Goal: Task Accomplishment & Management: Complete application form

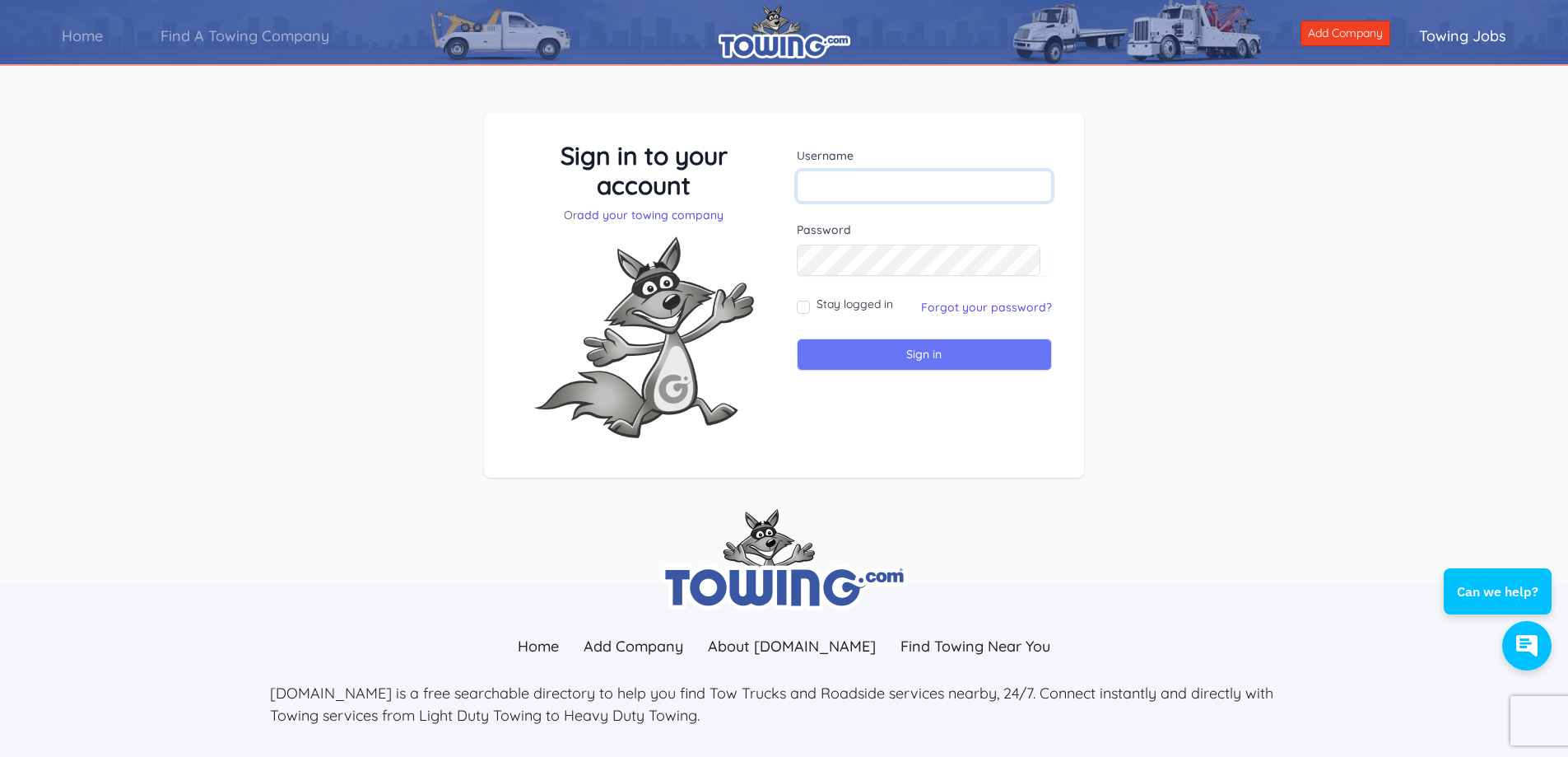
type input "ROADSIDETRANS@MSN.COM"
click at [895, 347] on input "Sign in" at bounding box center [925, 355] width 256 height 32
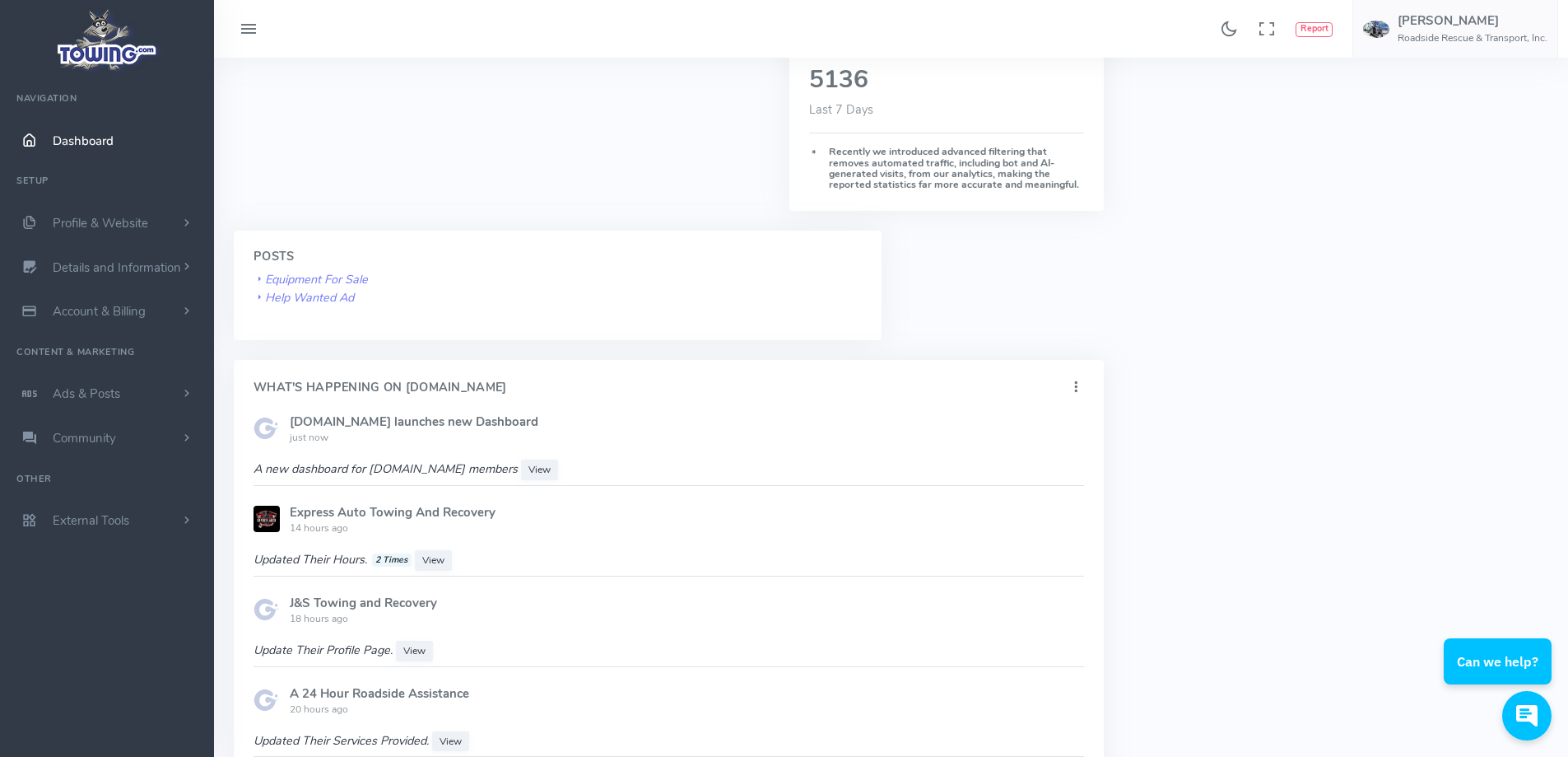
scroll to position [659, 0]
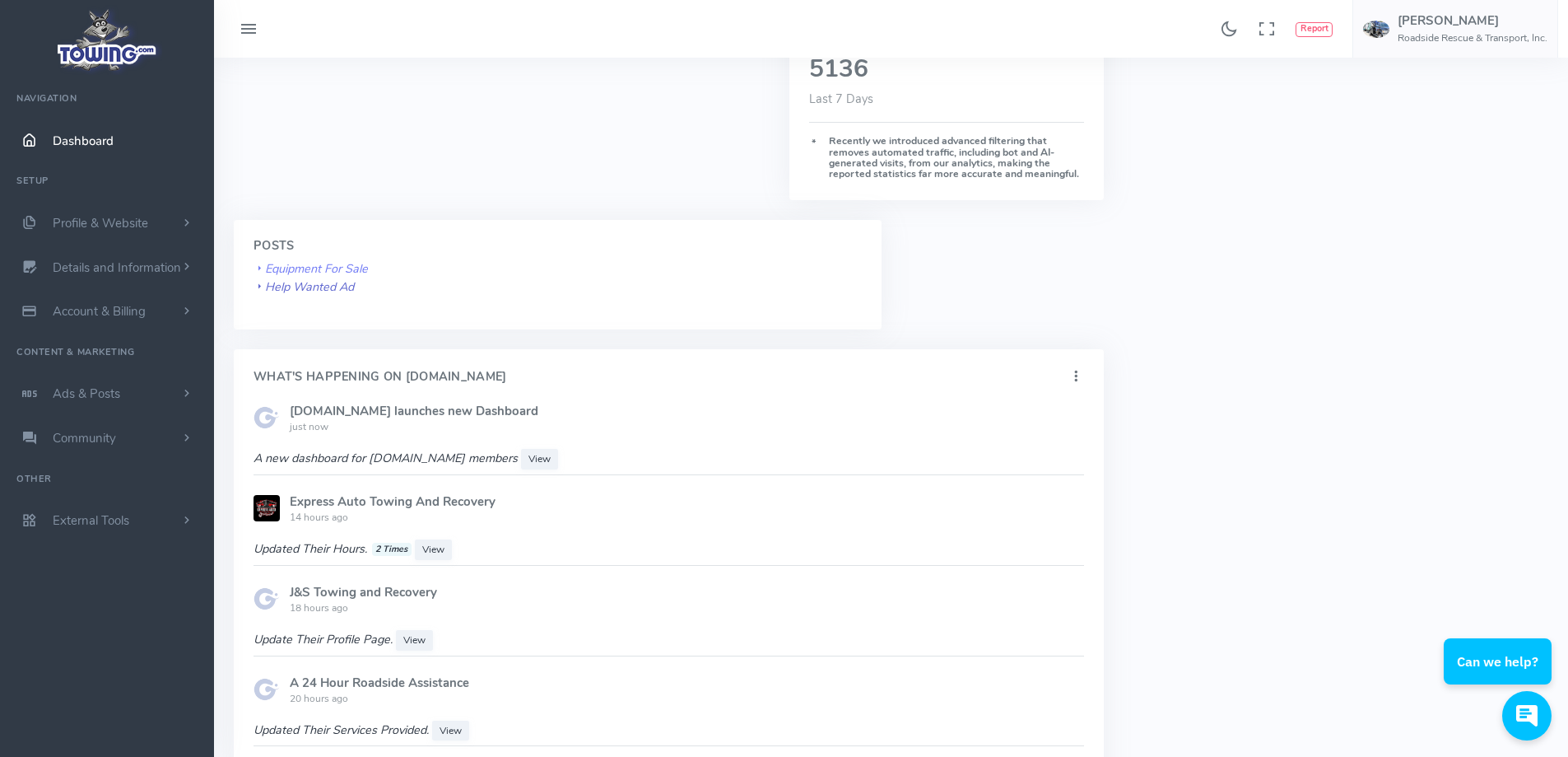
click at [309, 282] on icon "Help Wanted Ad" at bounding box center [303, 286] width 100 height 16
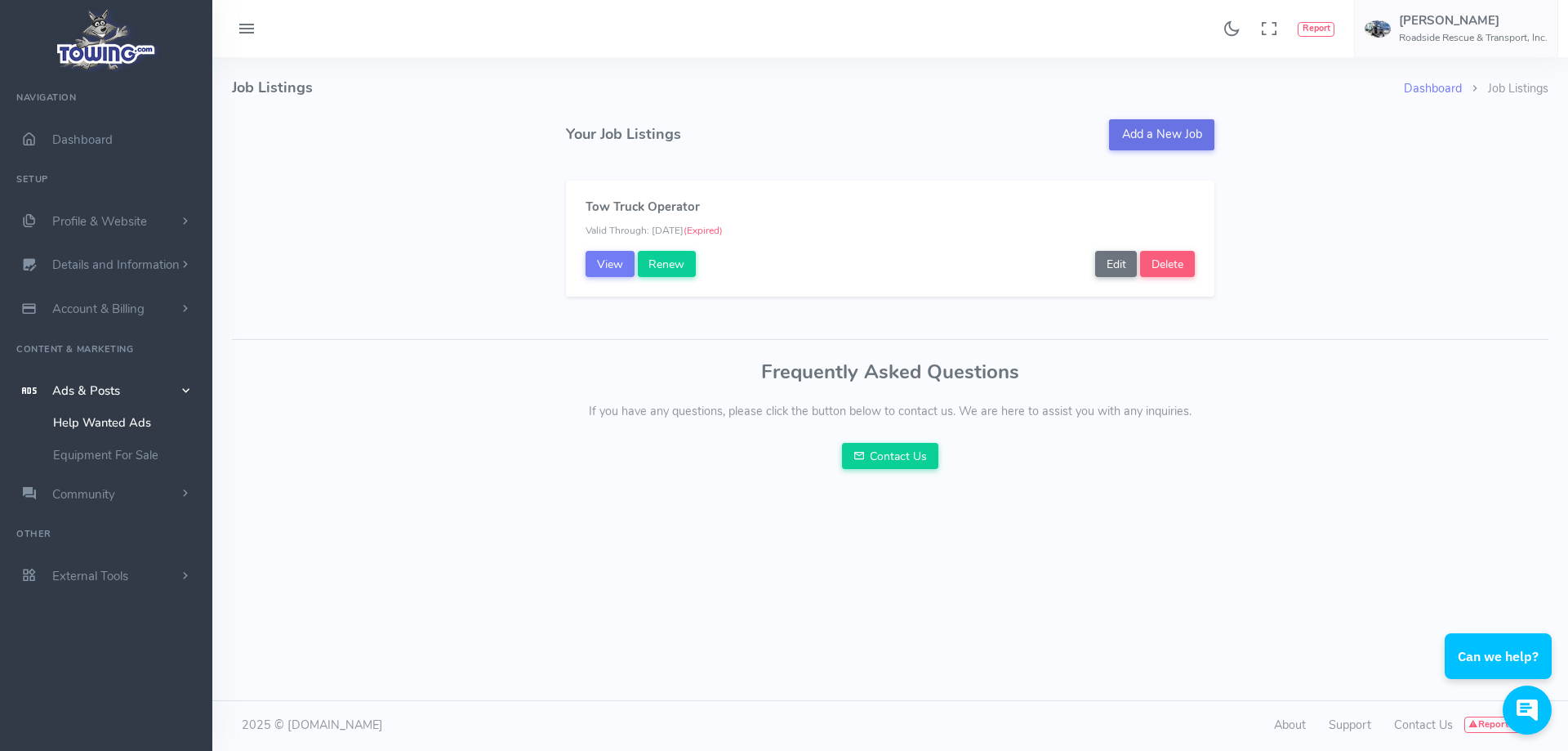
click at [1165, 133] on link "Add a New Job" at bounding box center [1161, 135] width 105 height 31
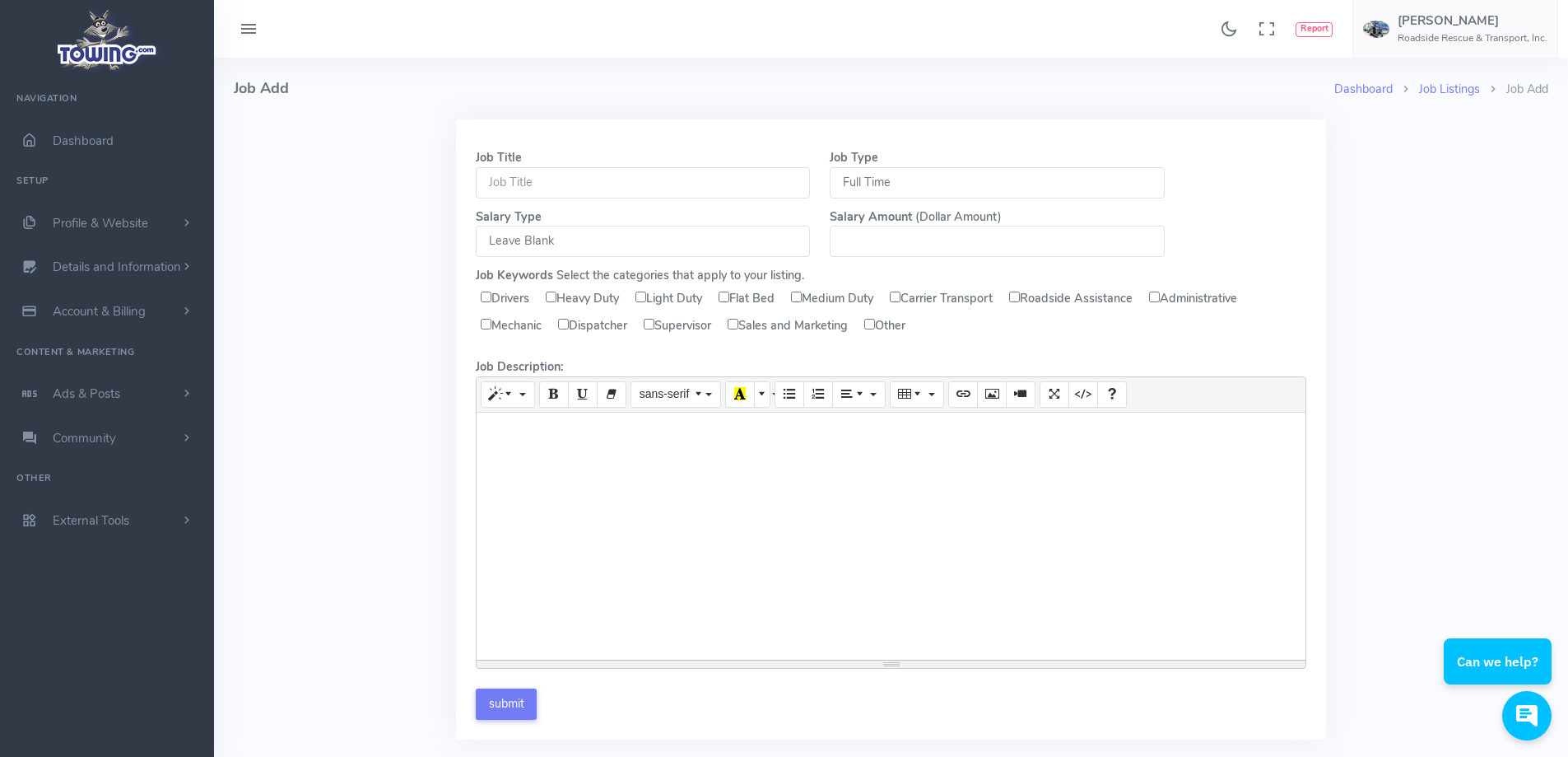
click at [595, 186] on input "text" at bounding box center [643, 183] width 334 height 32
type input "Tow Truck Driver"
click at [561, 242] on select "Leave Blank Per Hour Daily Weekly Monthly" at bounding box center [643, 241] width 334 height 32
select select "HOUR"
click at [476, 226] on select "Leave Blank Per Hour Daily Weekly Monthly" at bounding box center [643, 241] width 334 height 32
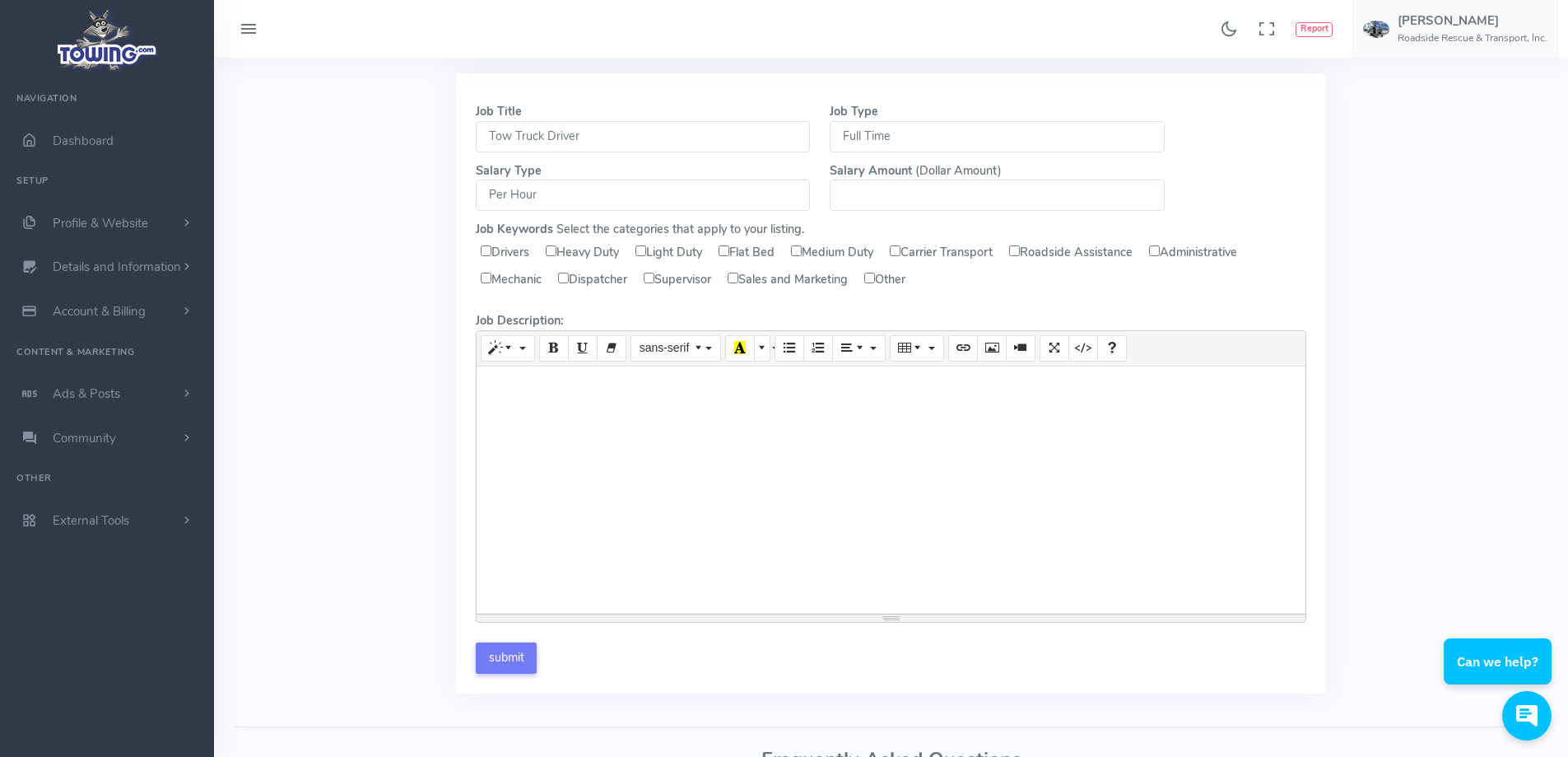
scroll to position [82, 0]
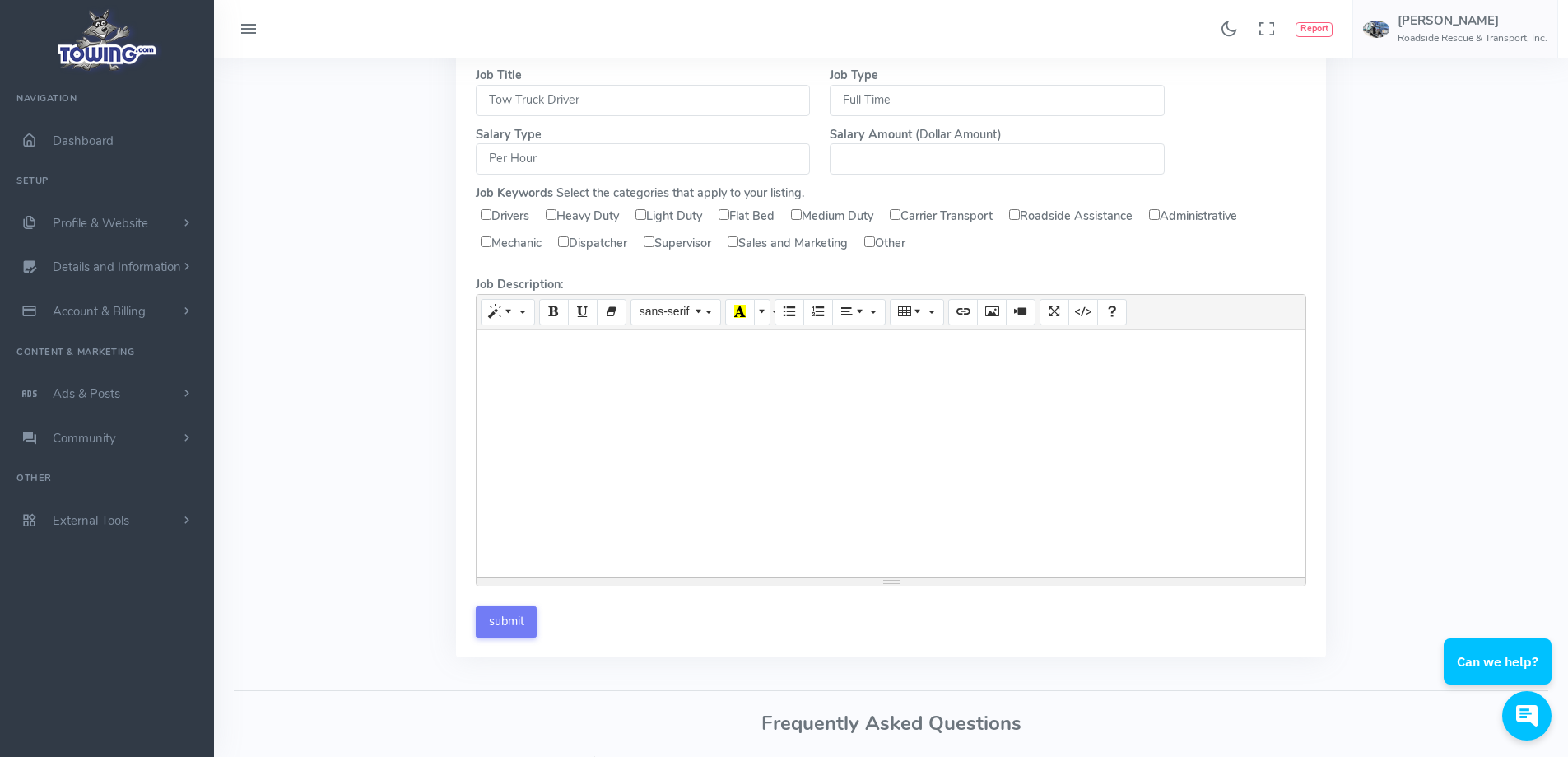
click at [484, 214] on input "Drivers" at bounding box center [485, 214] width 11 height 11
checkbox input "true"
click at [646, 216] on input "Light Duty" at bounding box center [640, 214] width 11 height 11
checkbox input "true"
click at [729, 217] on input "Flat Bed" at bounding box center [723, 214] width 11 height 11
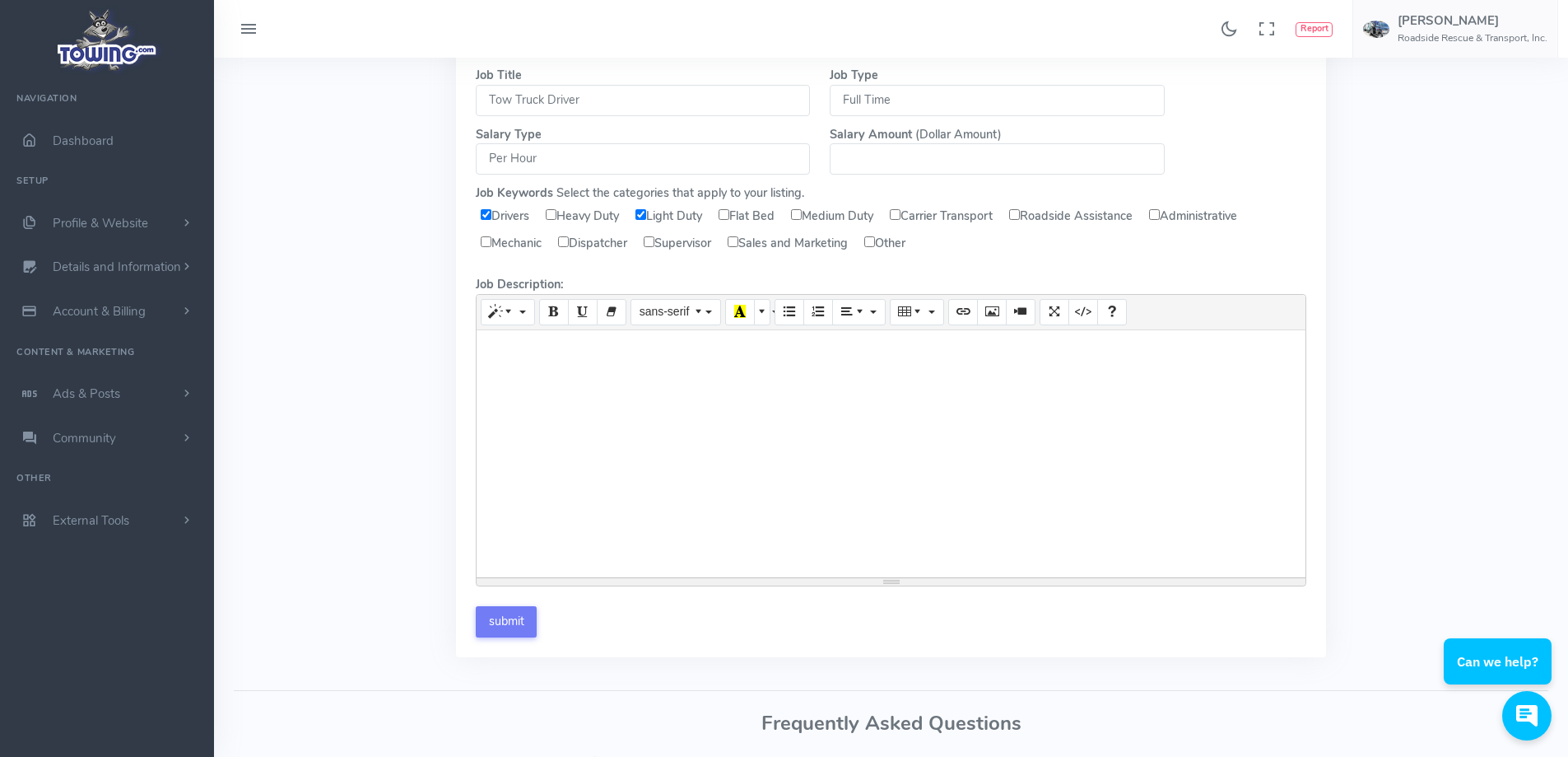
checkbox input "true"
click at [1020, 211] on input "Roadside Assistance" at bounding box center [1014, 214] width 11 height 11
checkbox input "true"
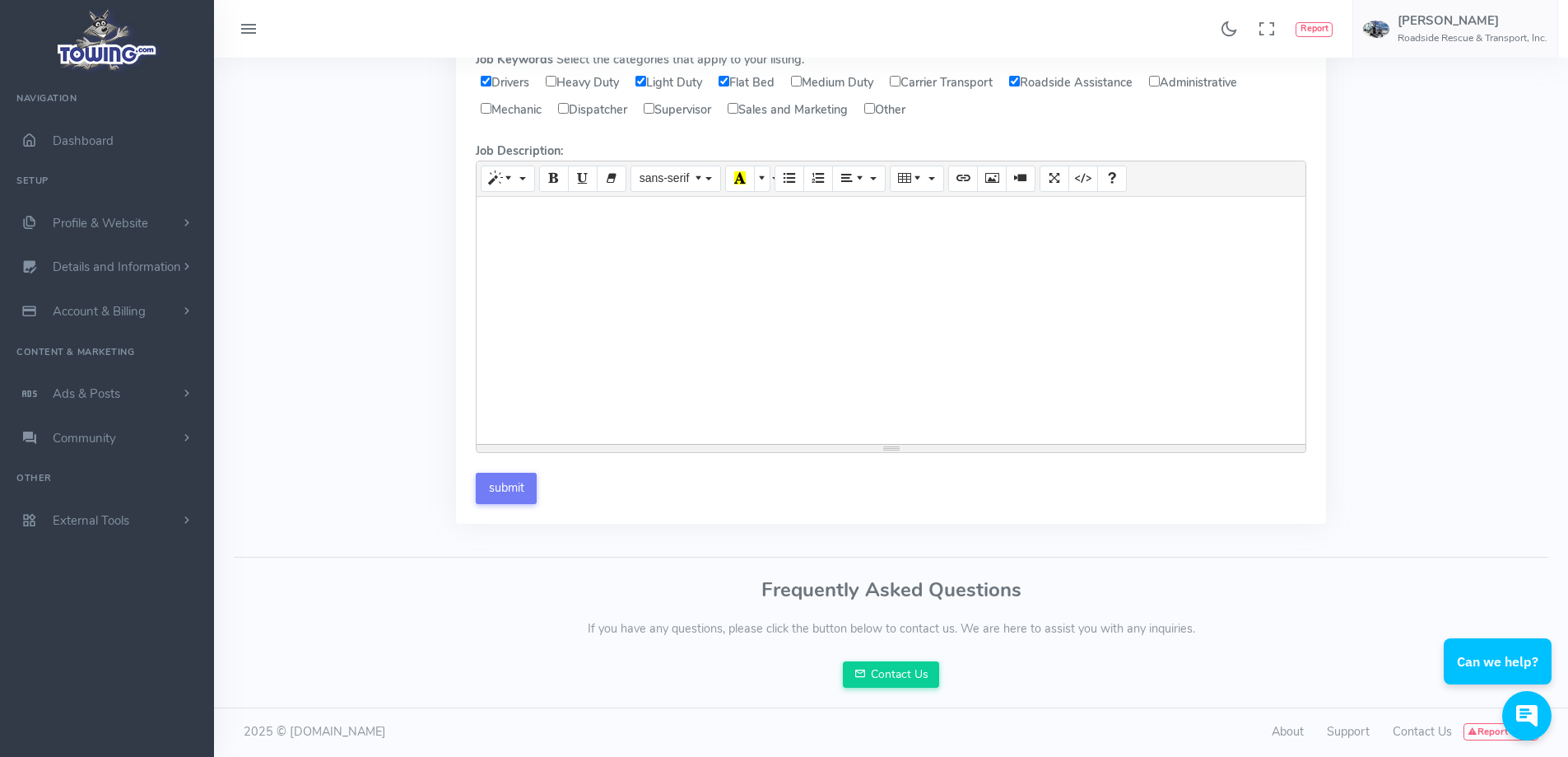
scroll to position [134, 0]
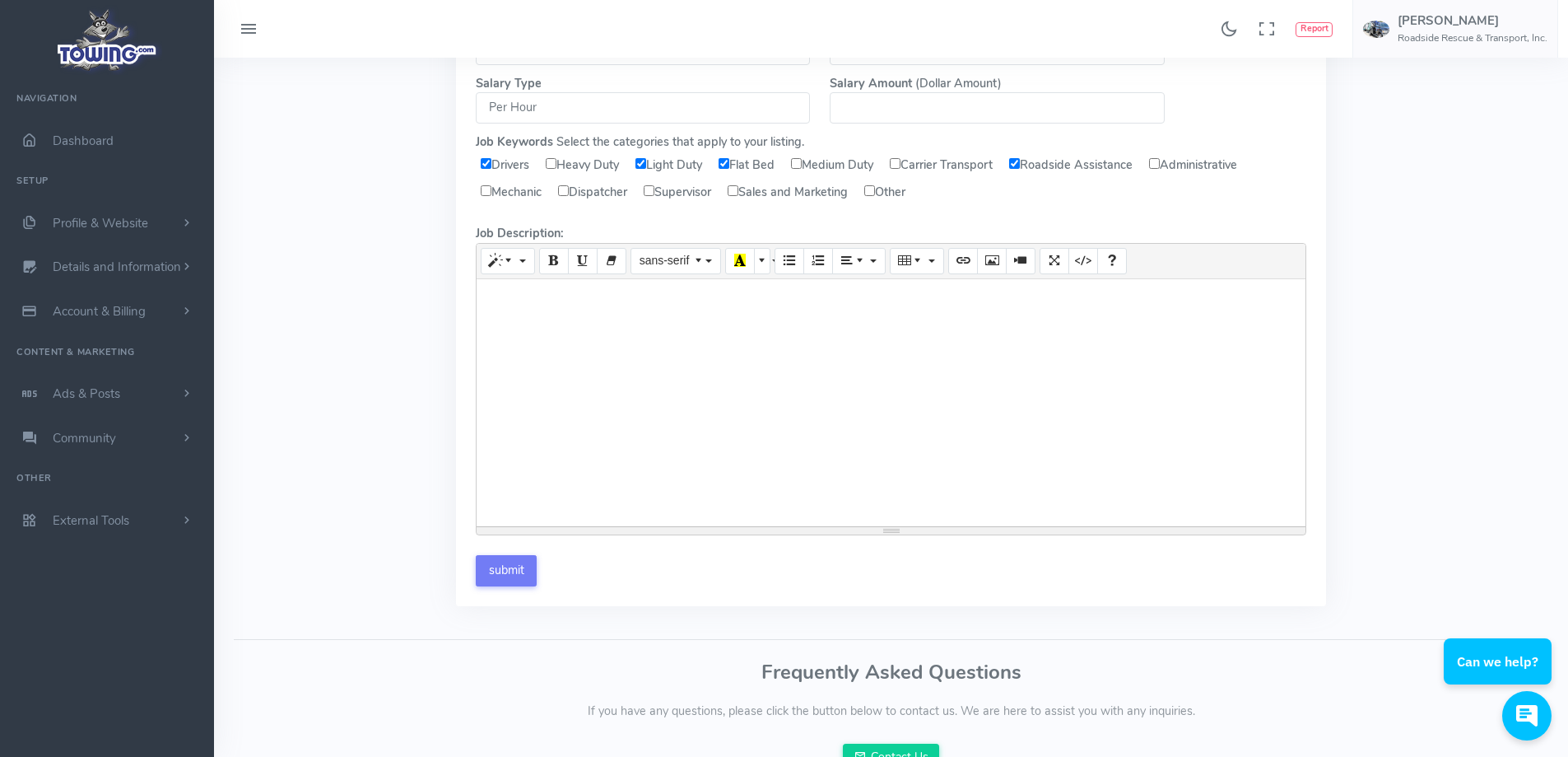
click at [521, 300] on div at bounding box center [891, 402] width 828 height 247
click at [559, 263] on button "Bold (CTRL+B)" at bounding box center [553, 261] width 30 height 27
click at [763, 258] on span "More Color" at bounding box center [763, 260] width 11 height 13
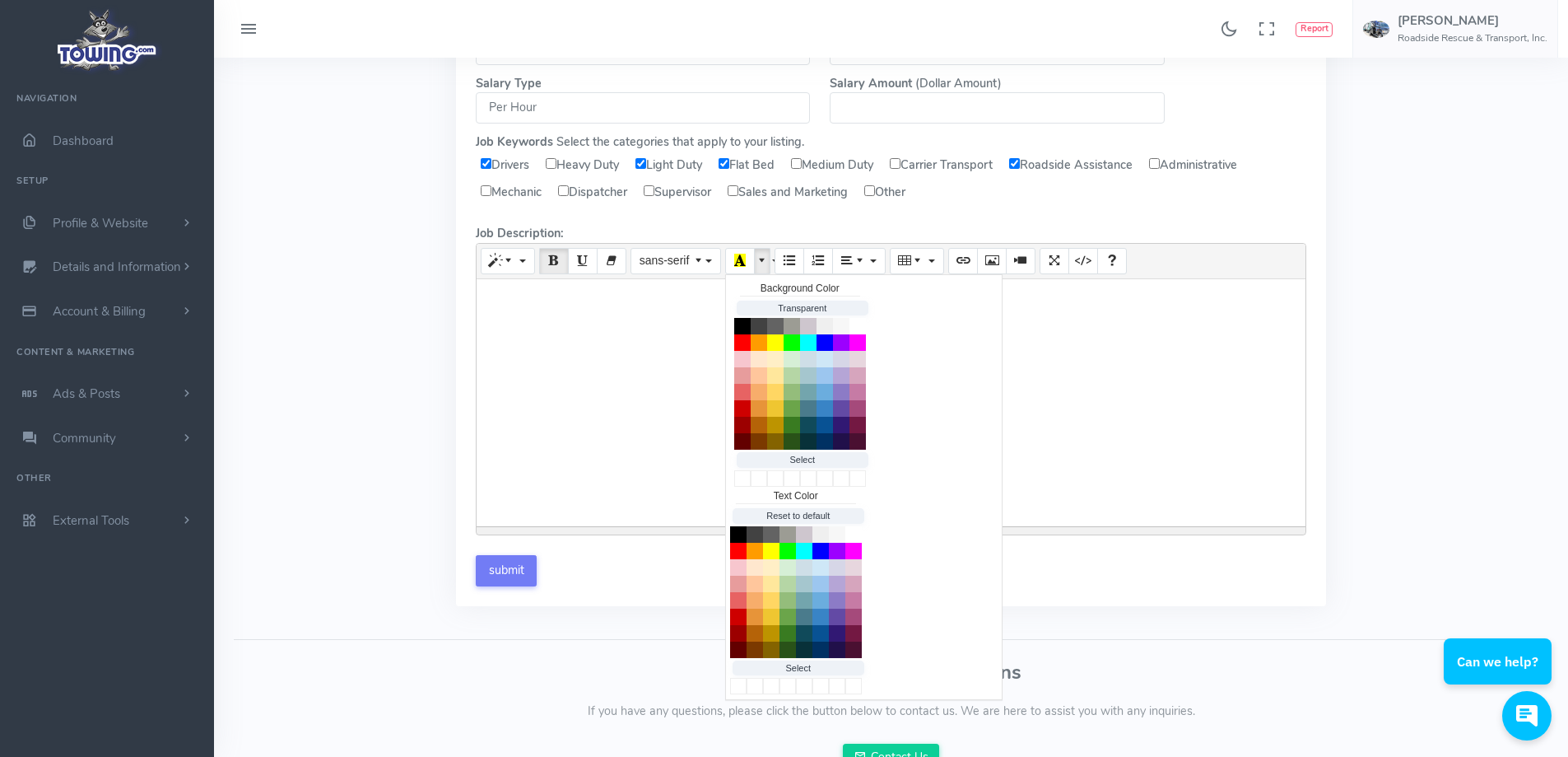
click at [763, 258] on span "More Color" at bounding box center [763, 260] width 11 height 13
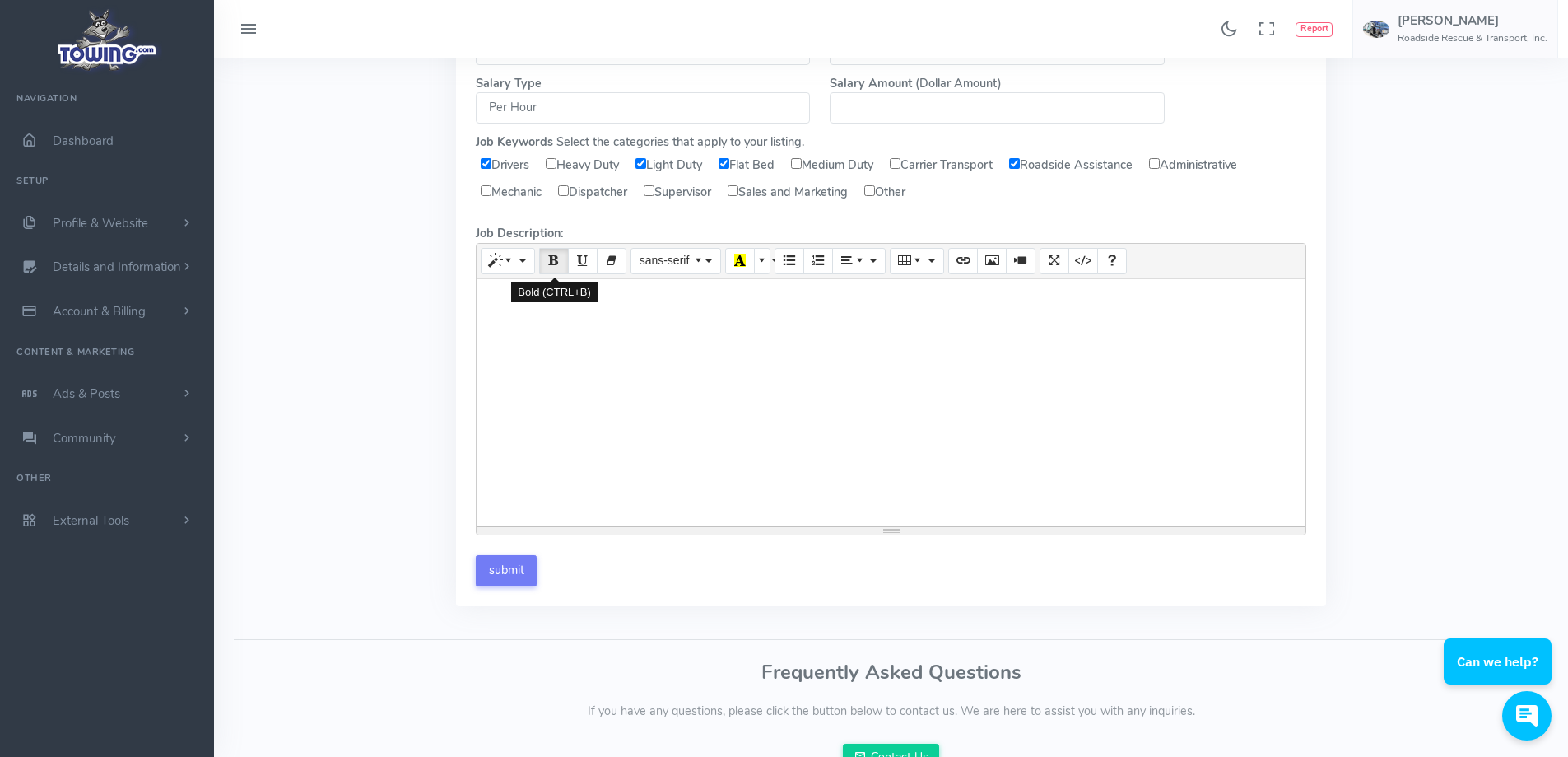
click at [558, 259] on icon "Bold (CTRL+B)" at bounding box center [554, 260] width 11 height 13
click at [525, 258] on button "Style" at bounding box center [507, 261] width 54 height 27
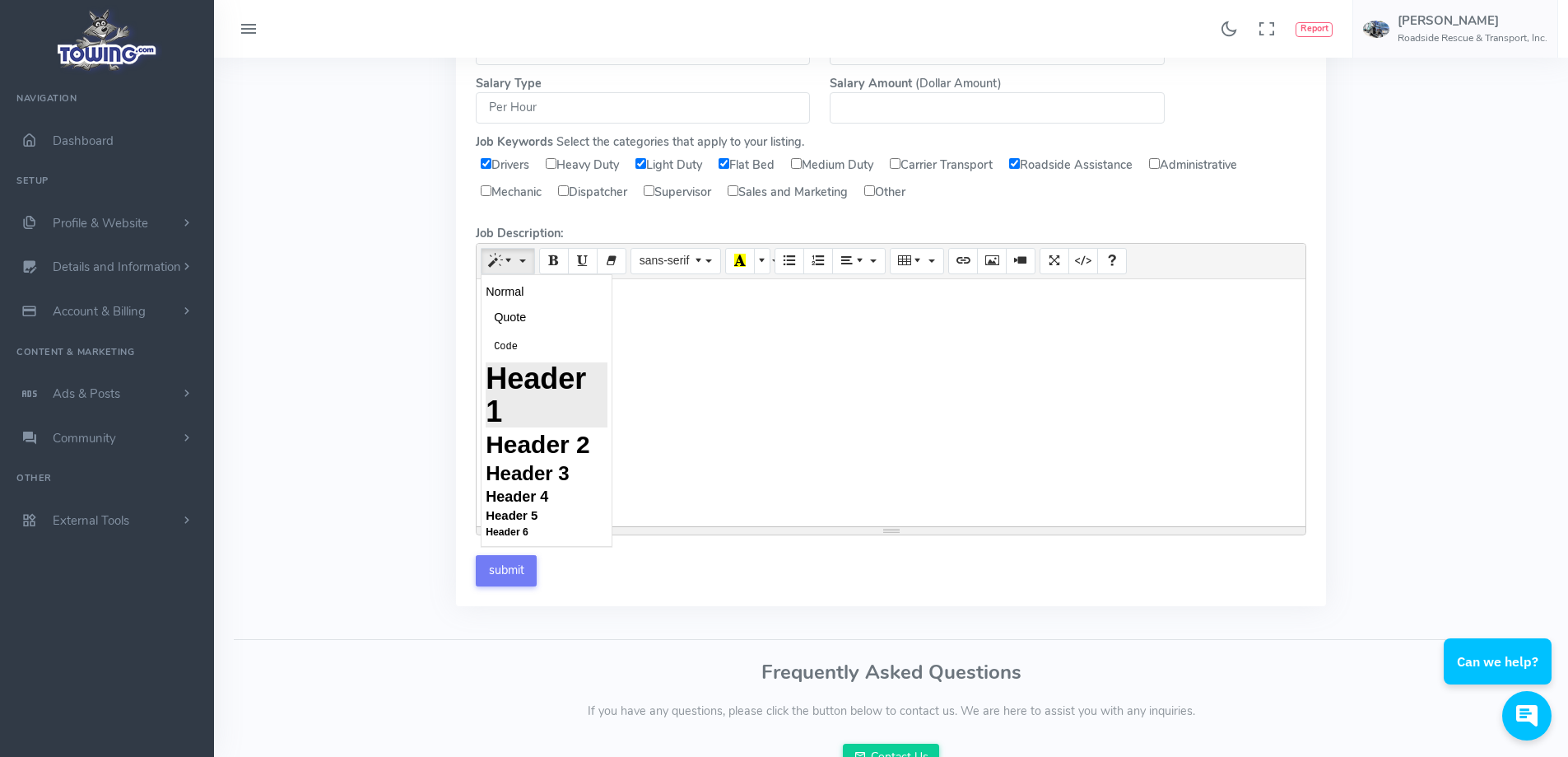
click at [526, 380] on h1 "Header 1" at bounding box center [546, 395] width 121 height 65
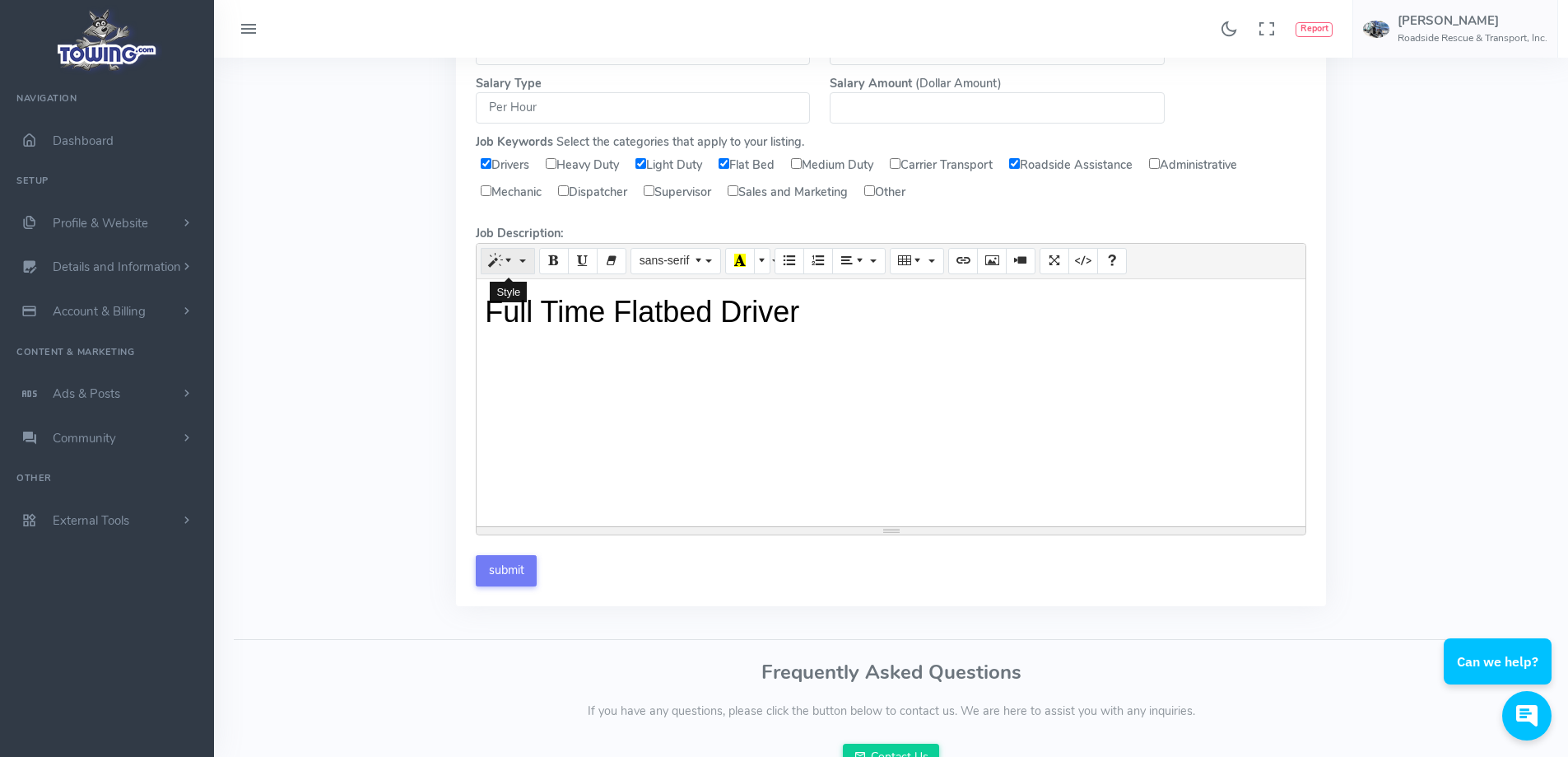
click at [528, 258] on button "Style" at bounding box center [507, 261] width 54 height 27
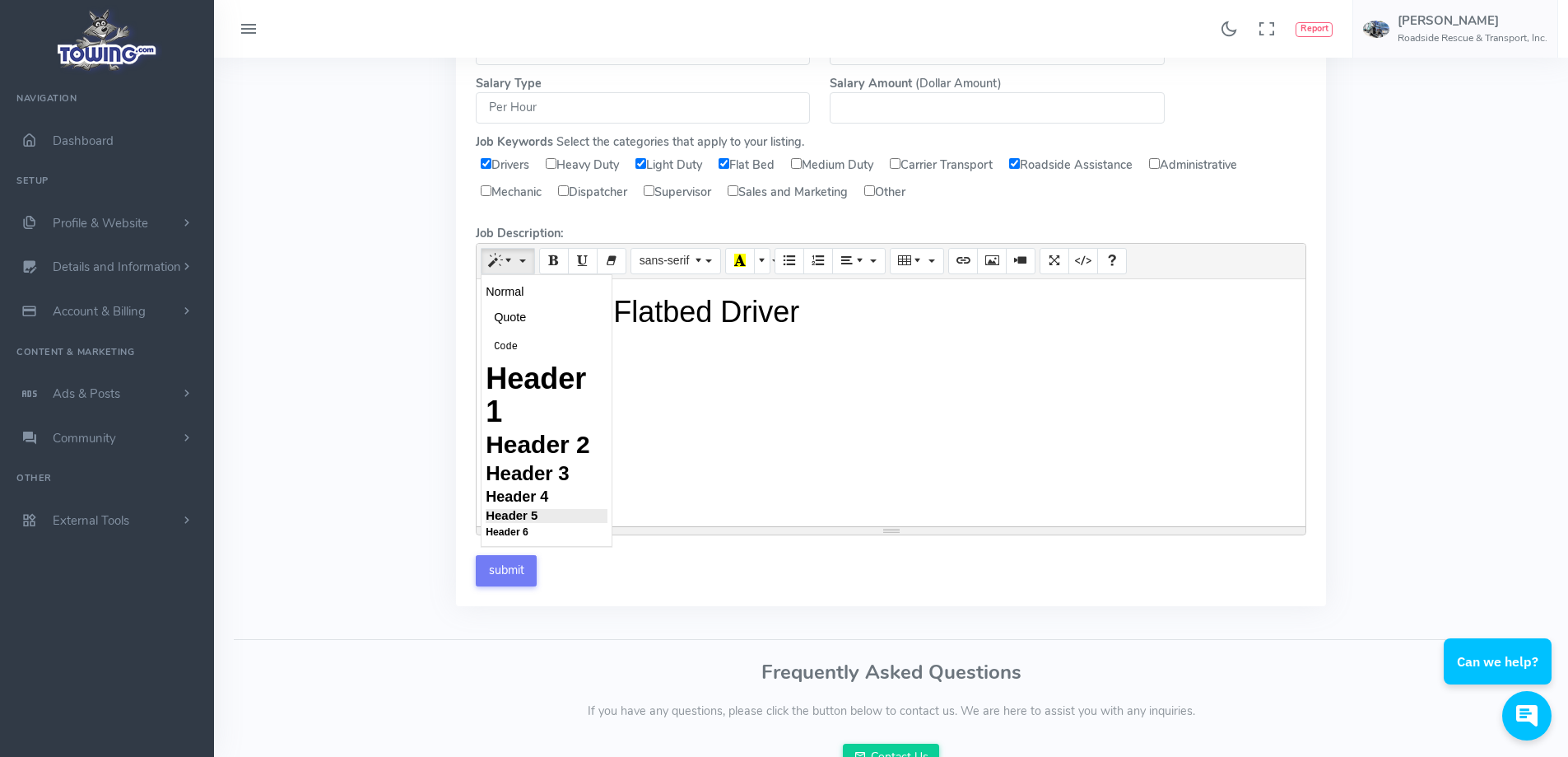
click at [526, 517] on h5 "Header 5" at bounding box center [546, 515] width 121 height 13
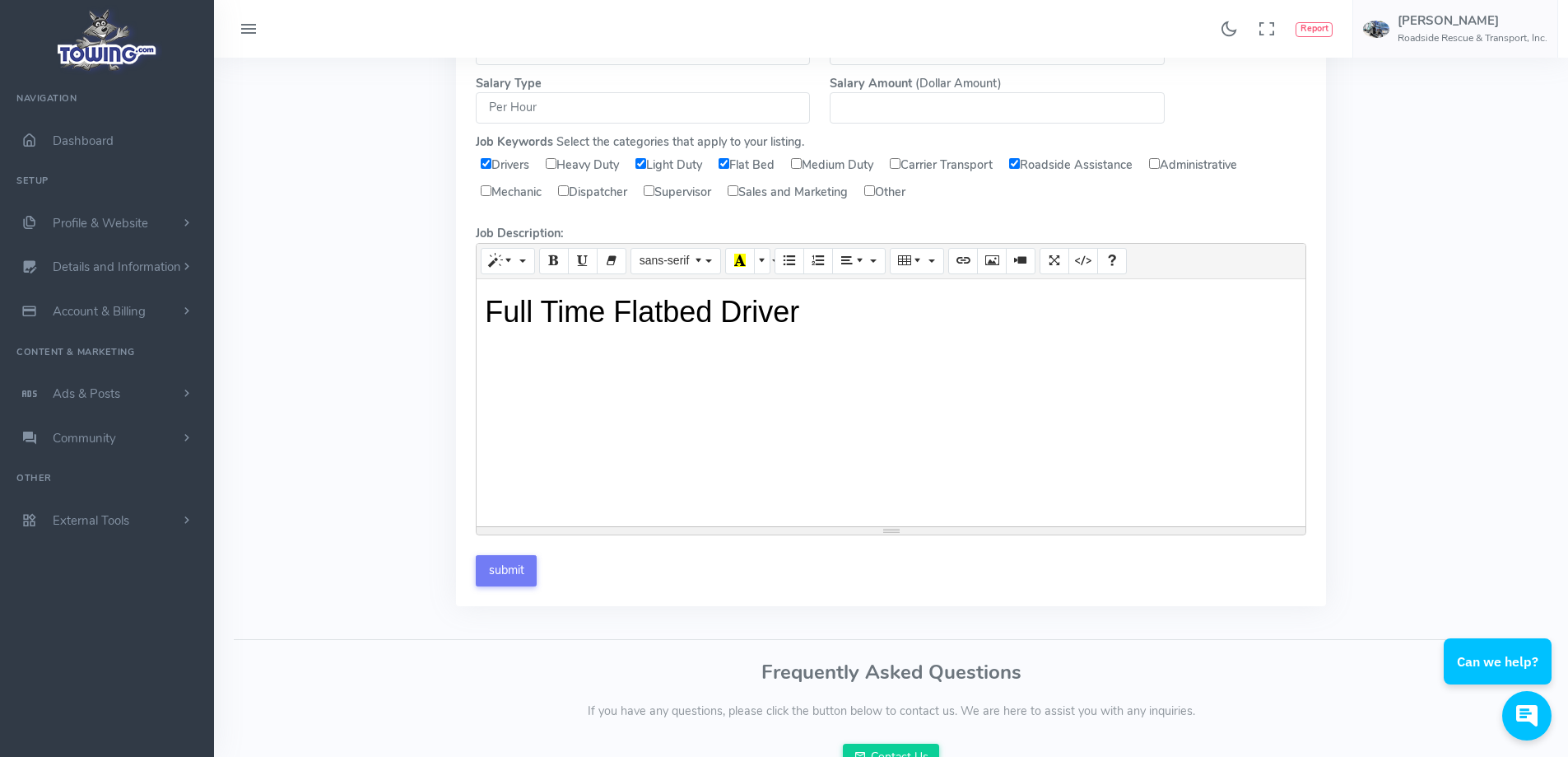
click at [362, 378] on div "Job Title Tow Truck Driver Job Type Full Time Part Time Contractor Temporary In…" at bounding box center [891, 305] width 1334 height 639
click at [475, 336] on div "Normal Quote Code Header 1 Header 2 Header 3 Header 4 Header 5 Header 6 sans-se…" at bounding box center [891, 389] width 850 height 292
click at [495, 343] on h5 at bounding box center [891, 342] width 812 height 13
drag, startPoint x: 717, startPoint y: 350, endPoint x: 479, endPoint y: 337, distance: 238.4
click at [479, 338] on div "Full Time Flatbed Driver Full Time & Part Time Position Available" at bounding box center [891, 402] width 828 height 247
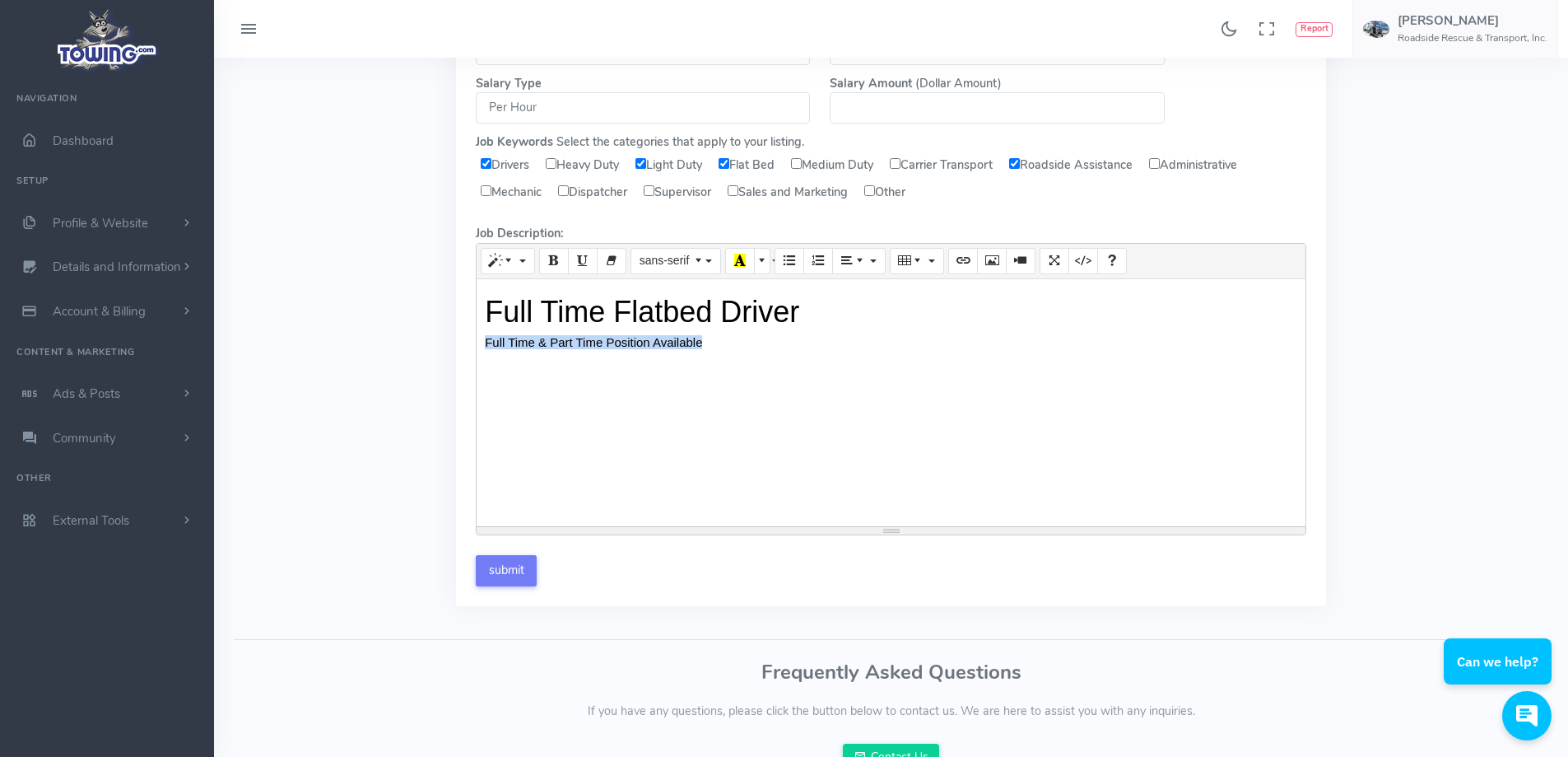
drag, startPoint x: 550, startPoint y: 346, endPoint x: 650, endPoint y: 489, distance: 174.5
click at [650, 495] on div "Full Time Flatbed Driver Full Time & Part Time Position Available" at bounding box center [891, 402] width 828 height 247
click at [725, 341] on h5 "Full Time & Part Time Position Available" at bounding box center [891, 342] width 812 height 13
click at [742, 346] on h5 "Full Time & Part Time Position Available" at bounding box center [891, 342] width 812 height 13
drag, startPoint x: 563, startPoint y: 374, endPoint x: 552, endPoint y: 366, distance: 13.6
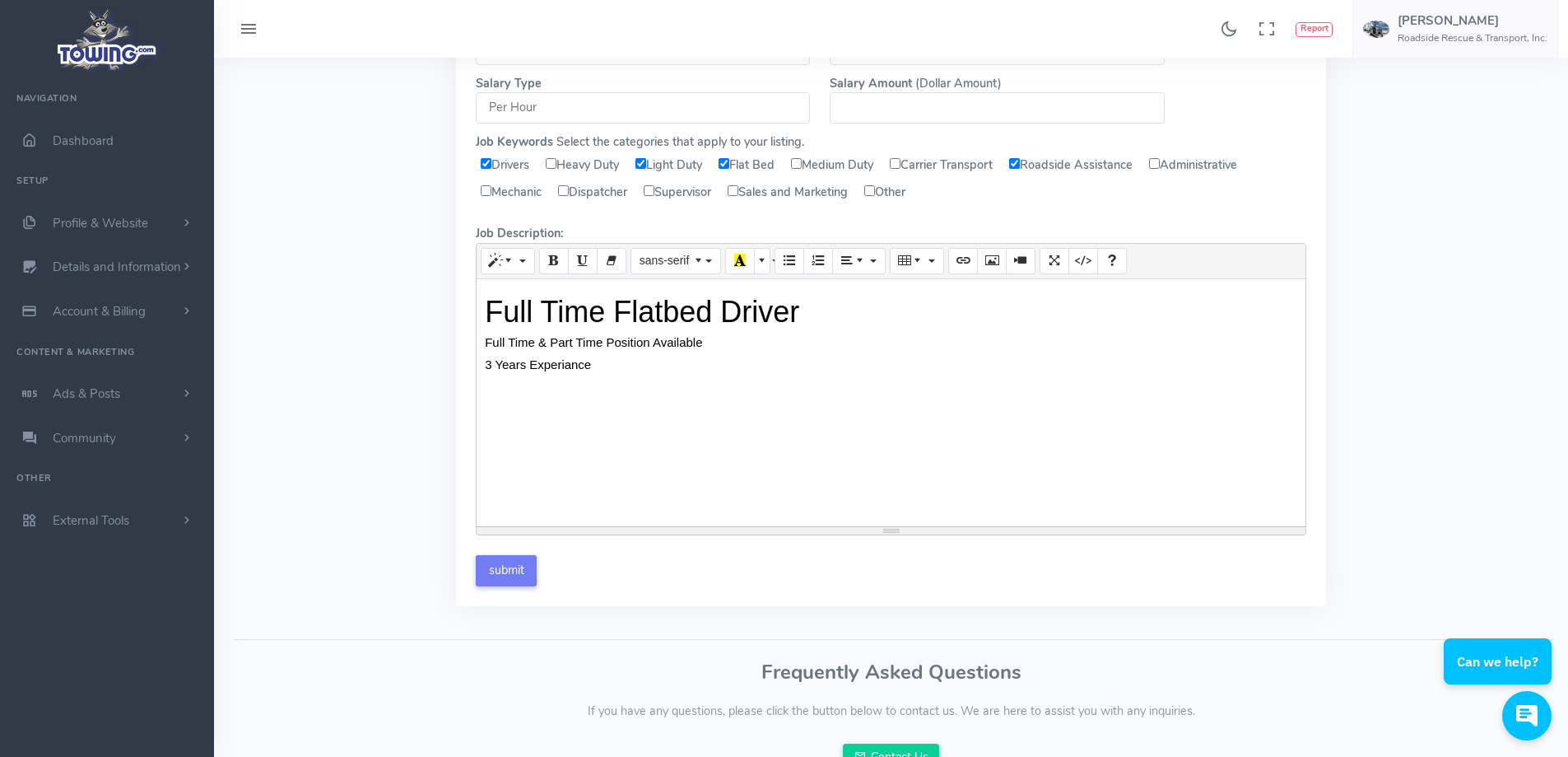
click at [552, 366] on span "3 Years Experiance" at bounding box center [537, 364] width 106 height 14
click at [553, 365] on span "3 Years Experiance" at bounding box center [537, 364] width 106 height 14
click at [567, 365] on span "3 Years Experiance" at bounding box center [537, 364] width 106 height 14
click at [613, 354] on div "Full Time Flatbed Driver Full Time & Part Time Position Available 3 Years Exper…" at bounding box center [891, 402] width 828 height 247
click at [598, 455] on h5 "DOT Medical Card" at bounding box center [891, 452] width 812 height 13
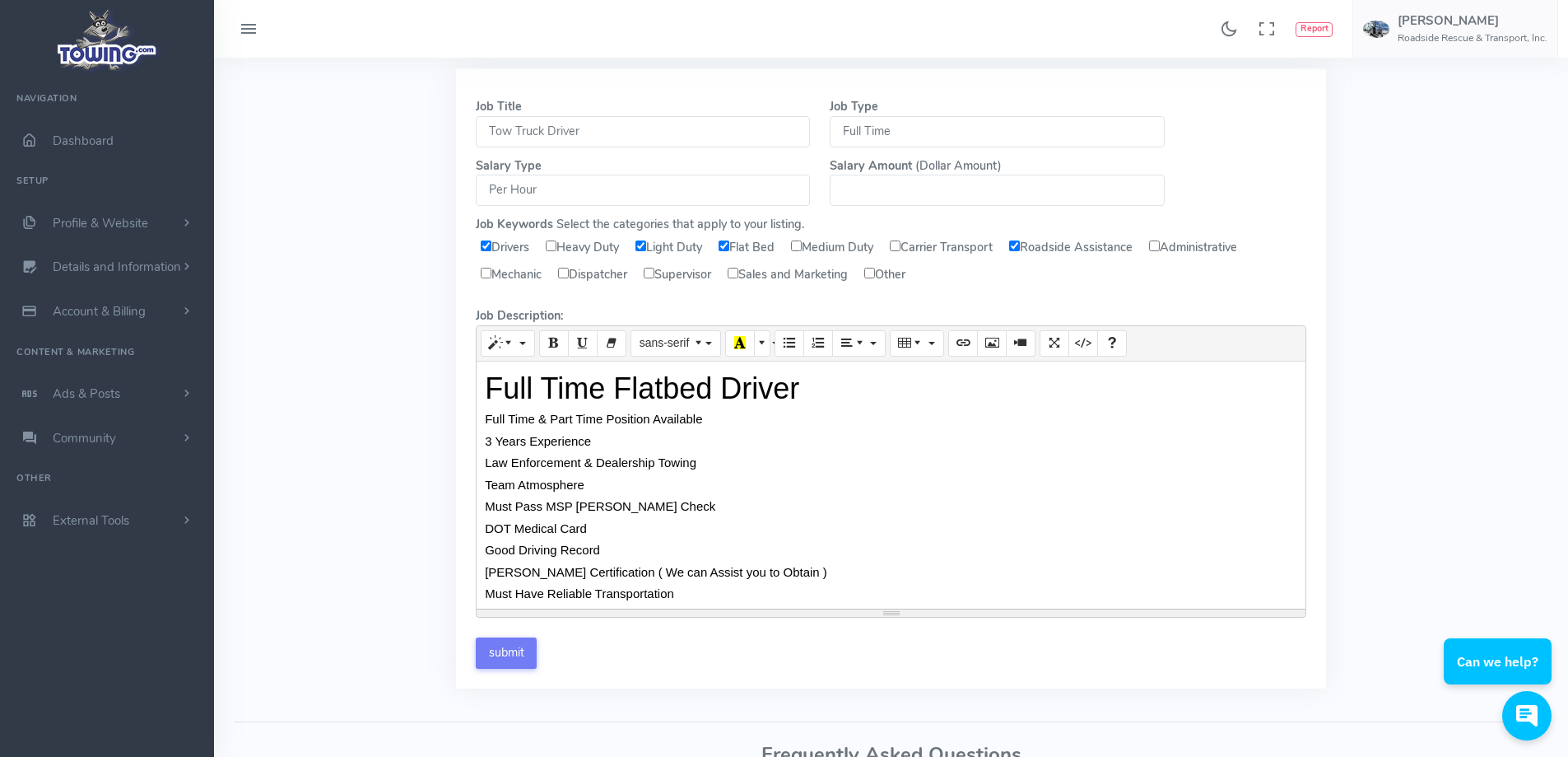
scroll to position [0, 0]
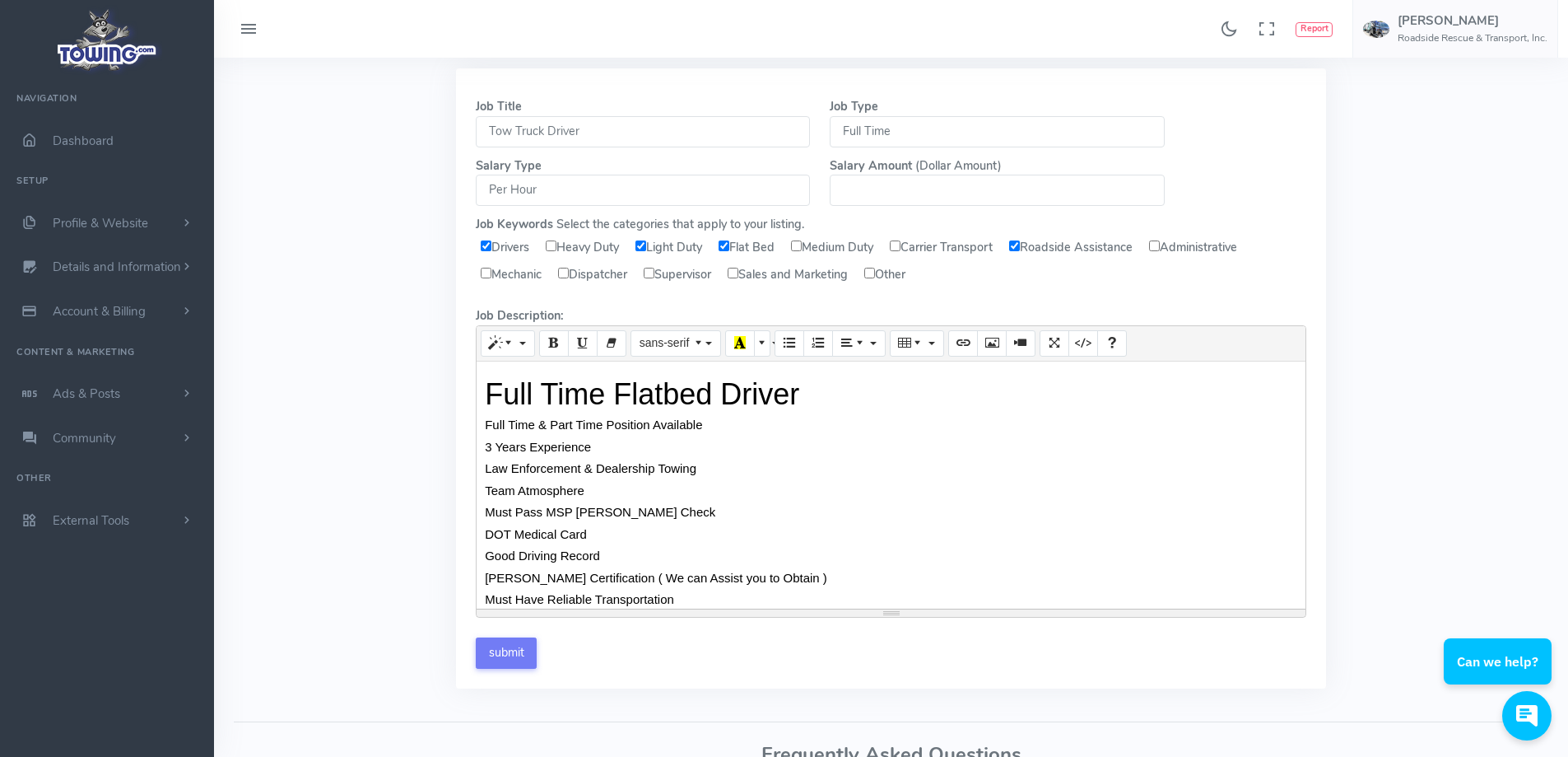
click at [707, 423] on h5 "Full Time & Part Time Position Available" at bounding box center [891, 425] width 812 height 13
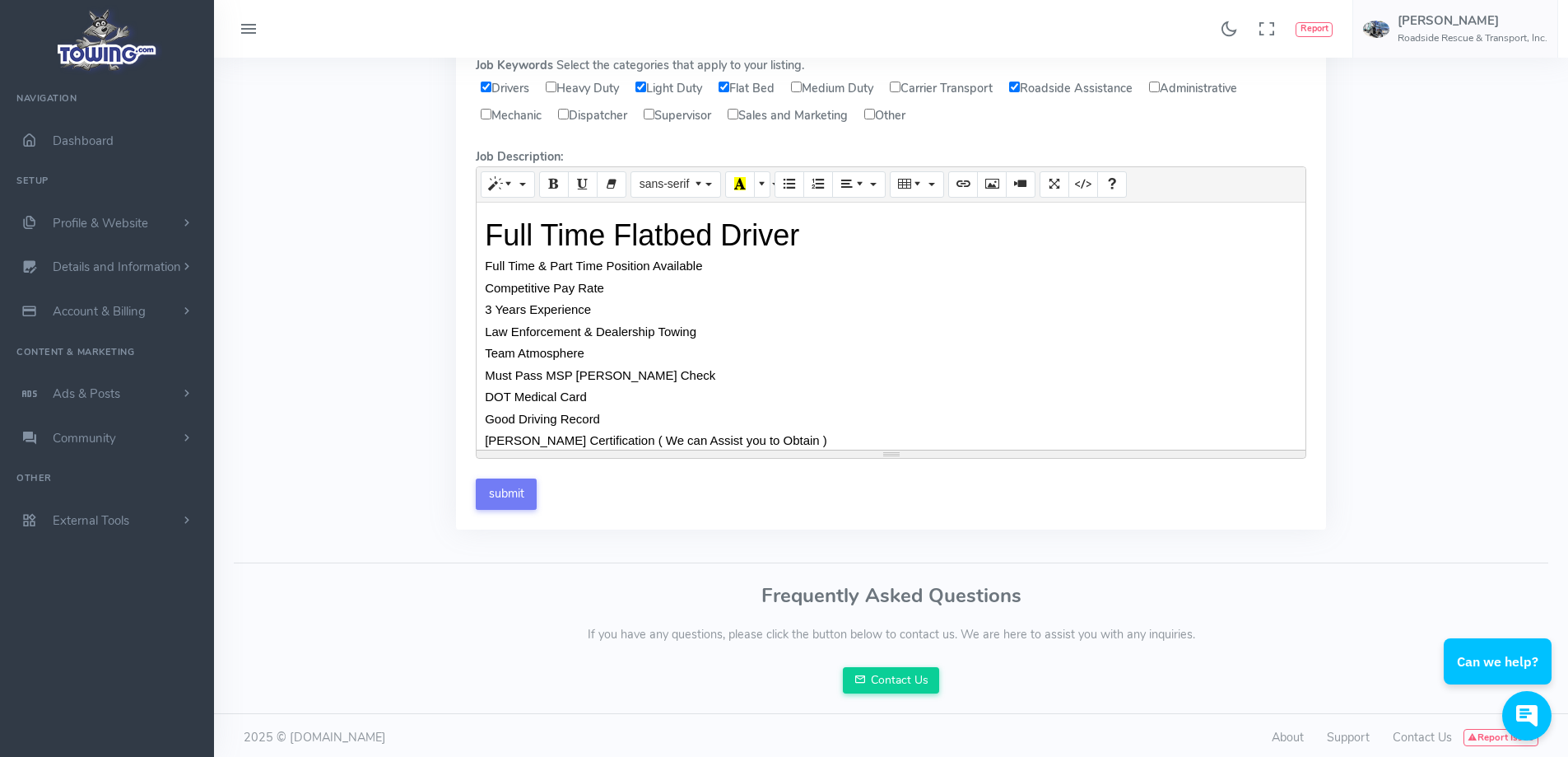
scroll to position [216, 0]
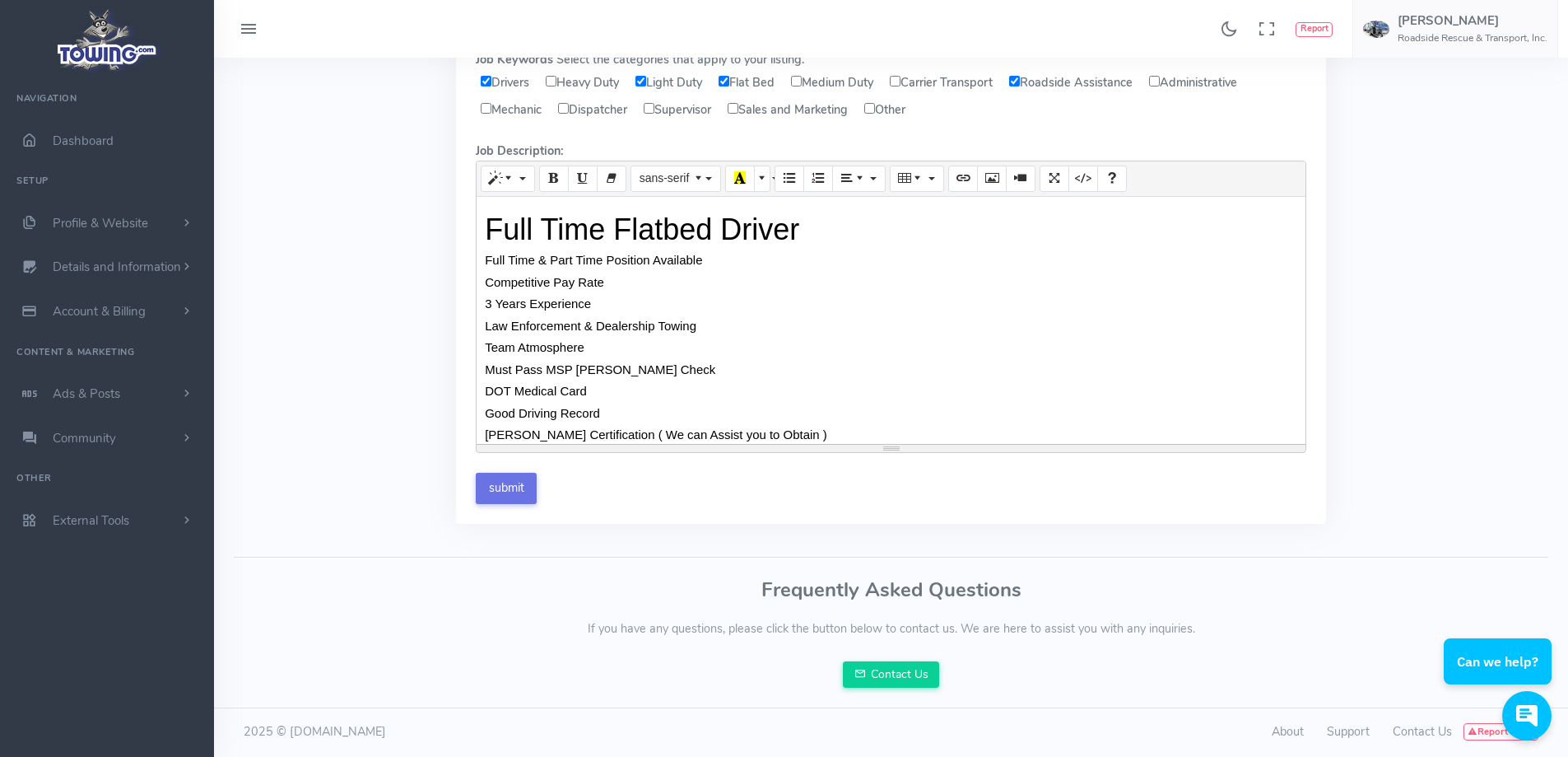
click at [504, 487] on input "submit" at bounding box center [506, 487] width 61 height 32
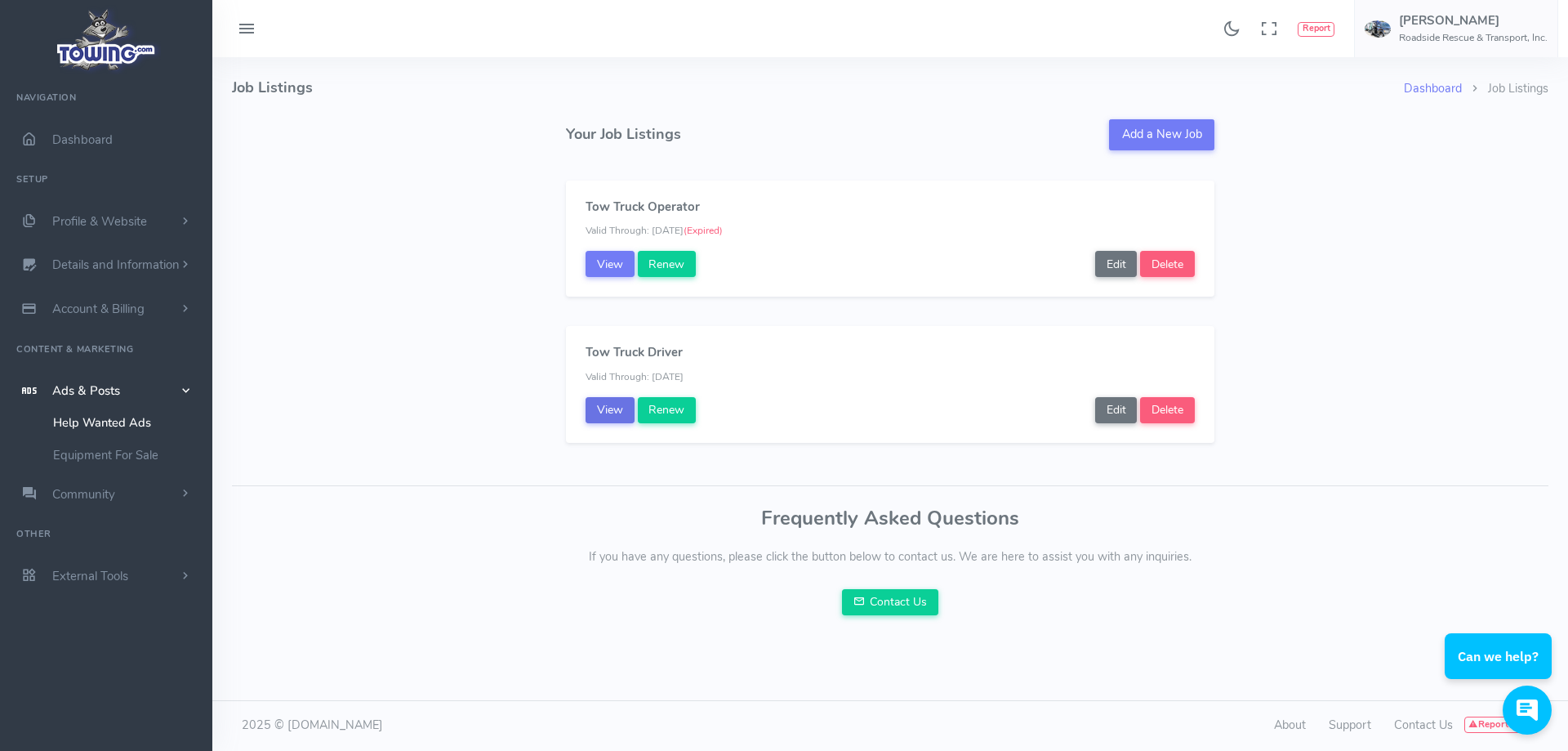
click at [609, 409] on link "View" at bounding box center [611, 411] width 49 height 27
